Goal: Task Accomplishment & Management: Use online tool/utility

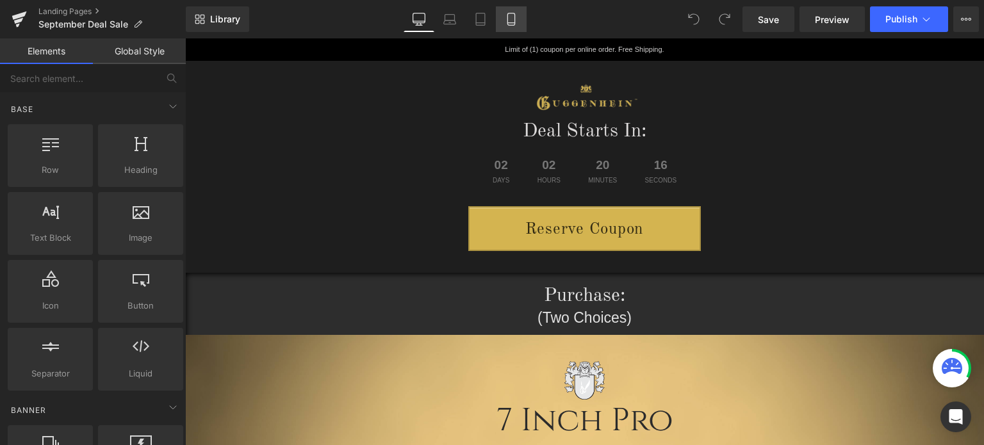
click at [511, 24] on icon at bounding box center [511, 19] width 13 height 13
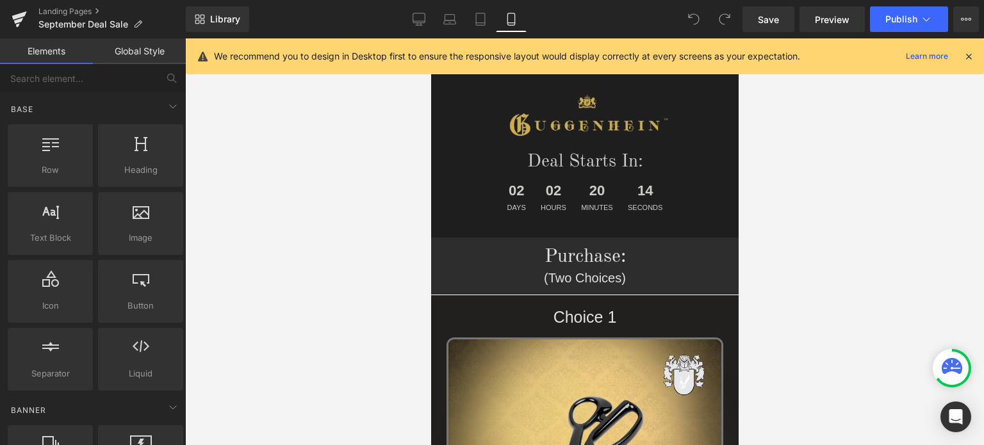
click at [971, 56] on icon at bounding box center [969, 57] width 12 height 12
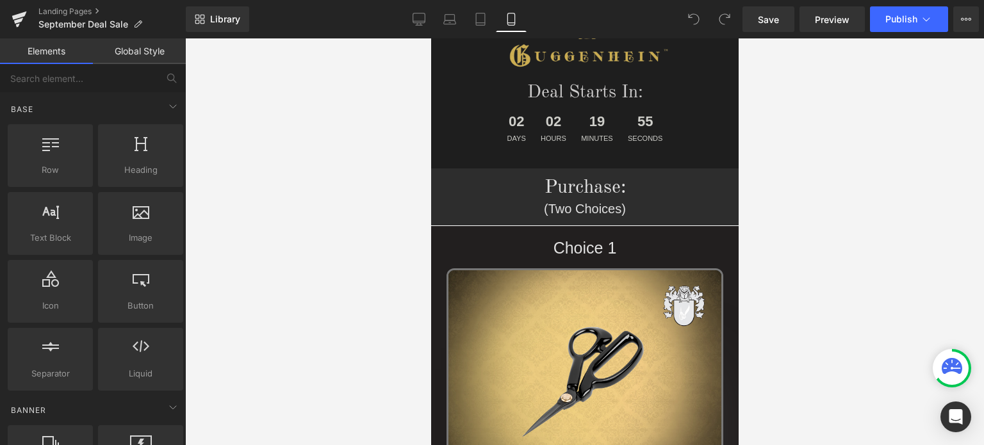
scroll to position [42, 0]
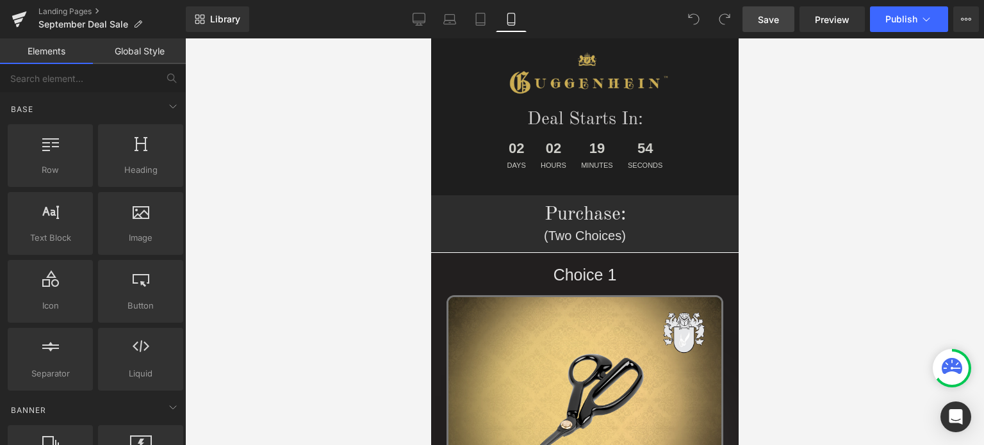
click at [768, 18] on span "Save" at bounding box center [768, 19] width 21 height 13
click at [774, 17] on span "Save" at bounding box center [768, 19] width 21 height 13
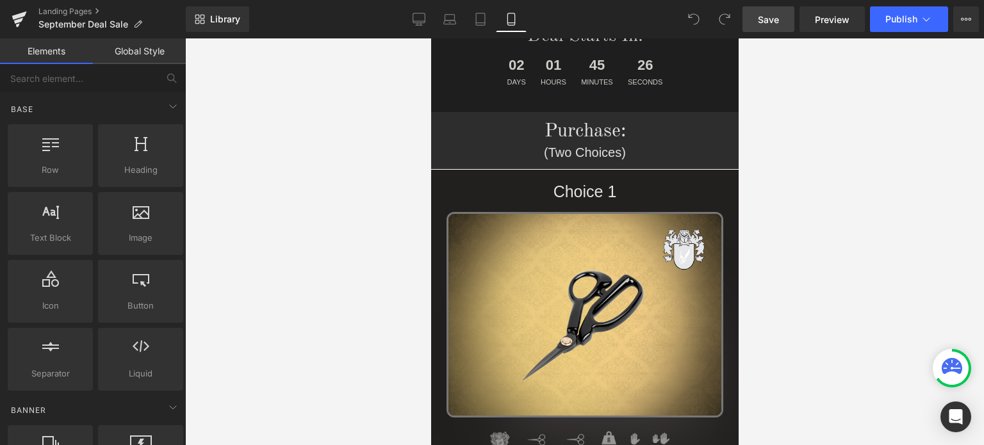
scroll to position [22, 0]
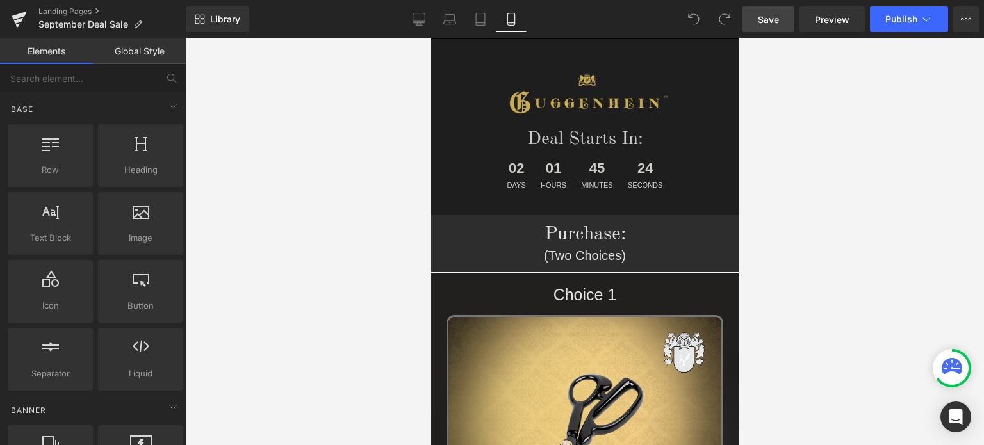
click at [786, 17] on link "Save" at bounding box center [769, 19] width 52 height 26
